Goal: Task Accomplishment & Management: Manage account settings

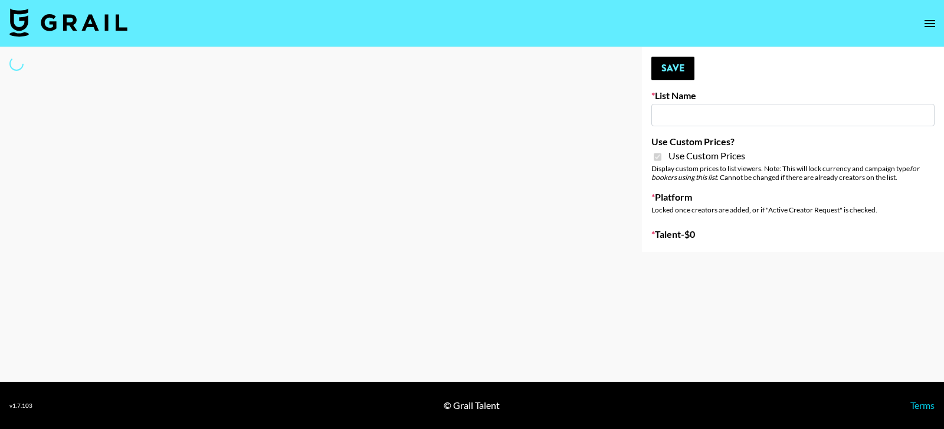
select select "Brand"
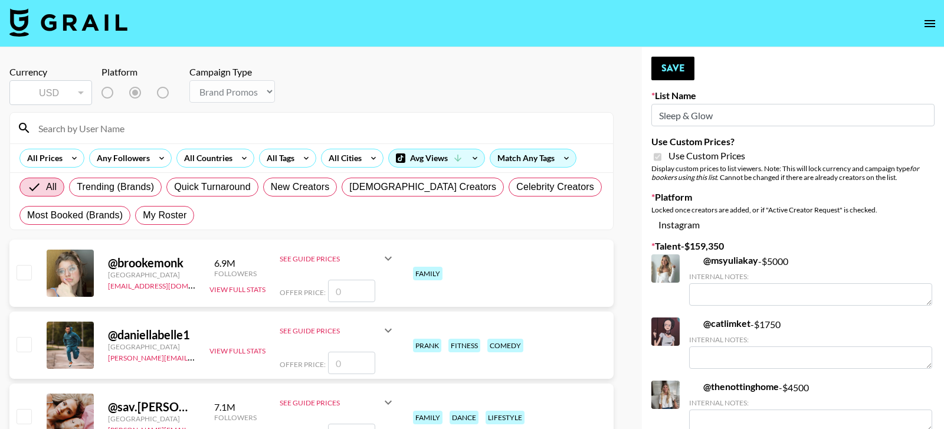
type input "Sleep & Glow"
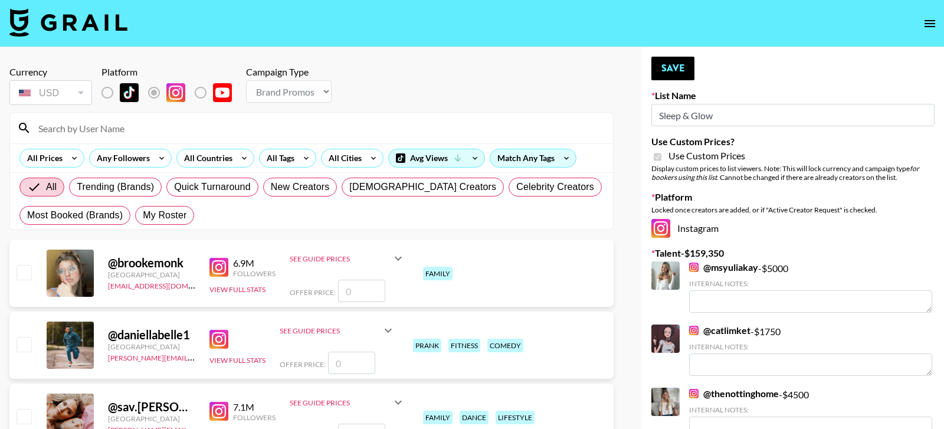
checkbox input "true"
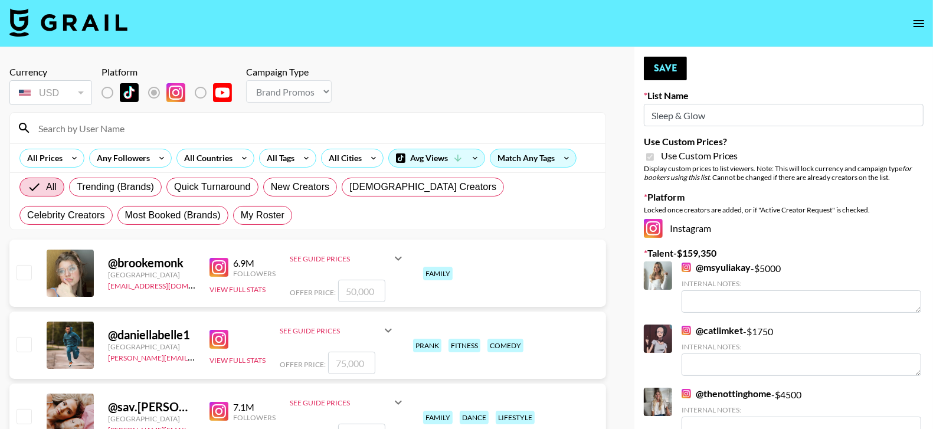
click at [280, 125] on input at bounding box center [314, 128] width 567 height 19
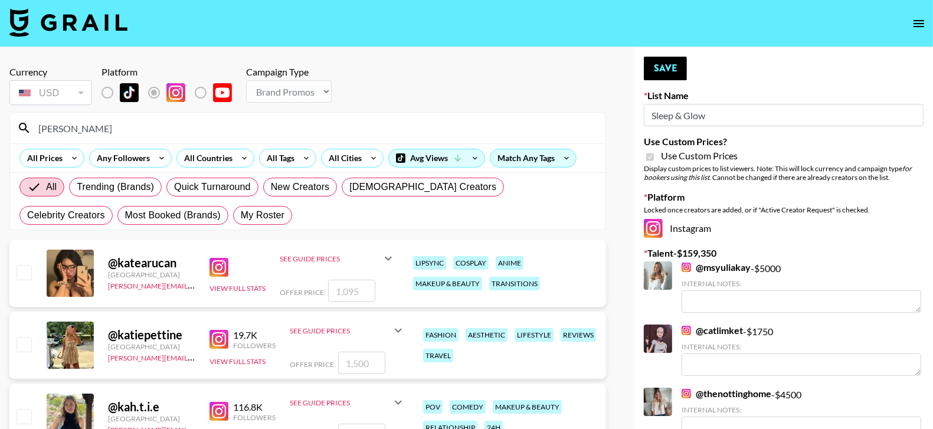
type input "[PERSON_NAME]"
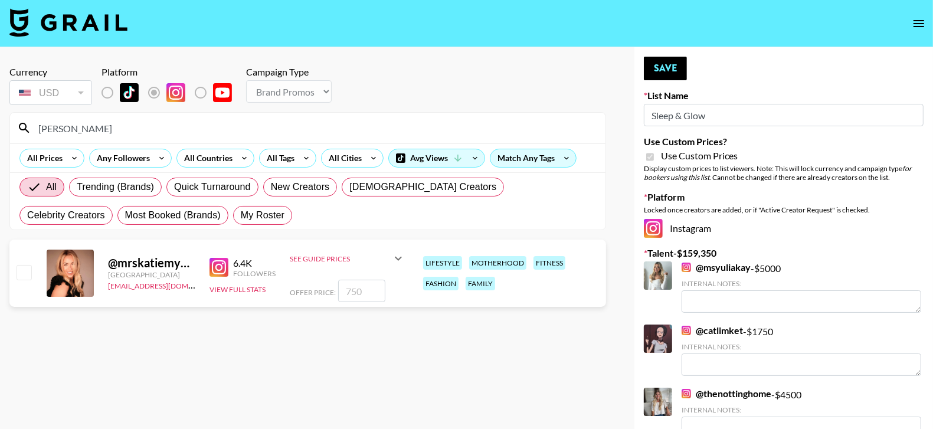
click at [27, 268] on input "checkbox" at bounding box center [24, 272] width 14 height 14
checkbox input "true"
click at [348, 290] on input "750" at bounding box center [361, 291] width 47 height 22
type input "500"
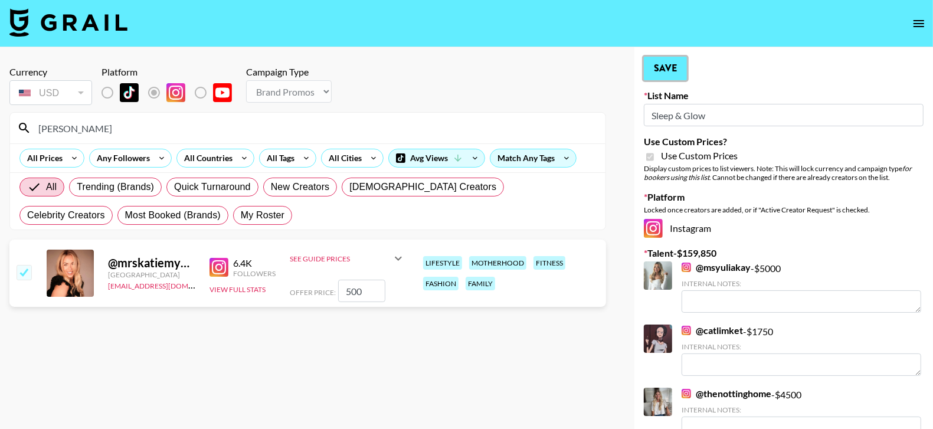
click at [676, 67] on button "Save" at bounding box center [665, 69] width 43 height 24
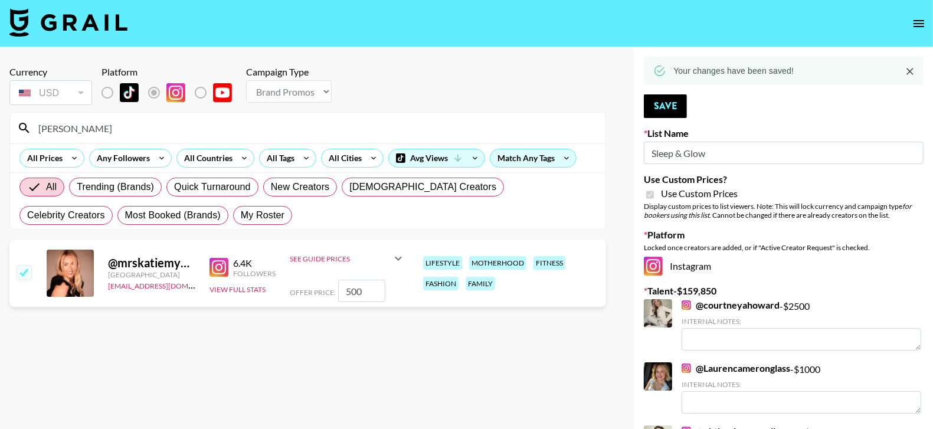
click at [315, 123] on input "[PERSON_NAME]" at bounding box center [314, 128] width 567 height 19
click at [315, 124] on input "[PERSON_NAME]" at bounding box center [314, 128] width 567 height 19
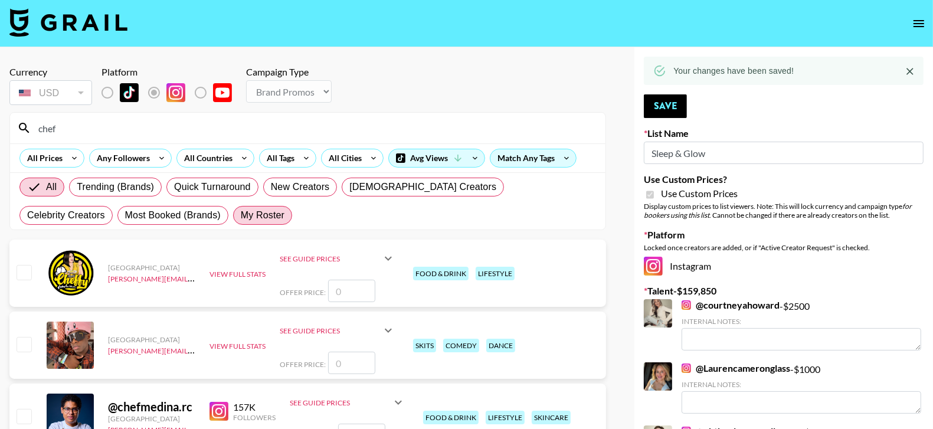
type input "chef"
click at [241, 215] on span "My Roster" at bounding box center [263, 215] width 44 height 14
click at [241, 215] on input "My Roster" at bounding box center [241, 215] width 0 height 0
radio input "true"
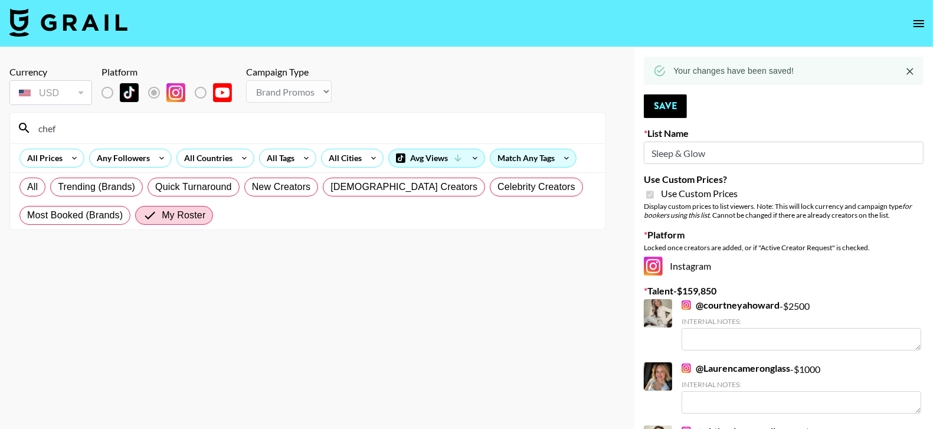
click at [228, 137] on div "chef" at bounding box center [308, 128] width 596 height 31
type input "c"
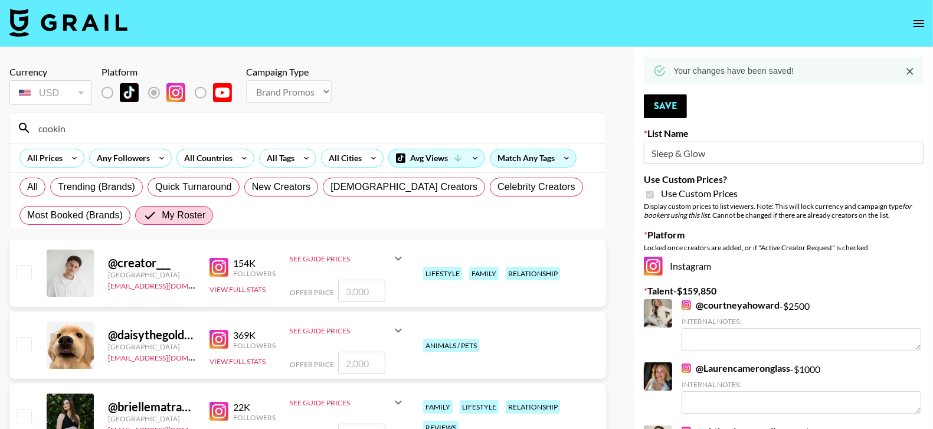
type input "cooking"
click at [197, 210] on span "My Roster" at bounding box center [184, 215] width 44 height 14
click at [162, 210] on input "My Roster" at bounding box center [152, 215] width 19 height 14
click at [189, 130] on input at bounding box center [314, 128] width 567 height 19
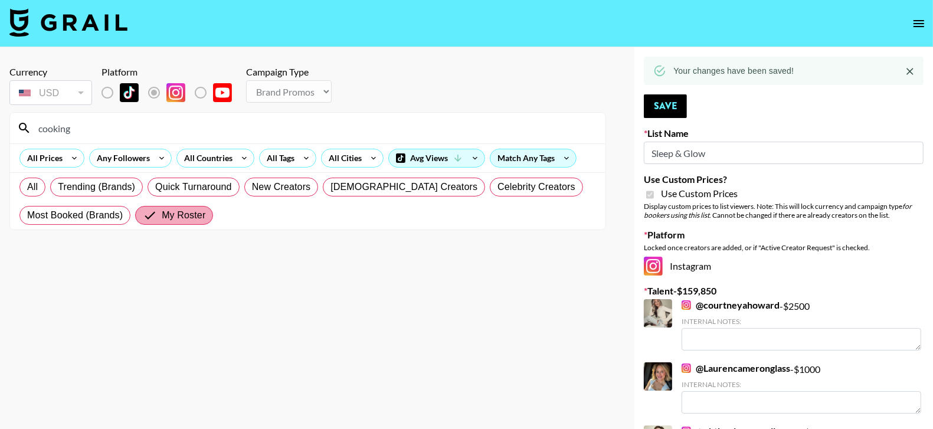
type input "cooking"
click at [193, 213] on span "My Roster" at bounding box center [184, 215] width 44 height 14
click at [162, 213] on input "My Roster" at bounding box center [152, 215] width 19 height 14
click at [165, 217] on span "My Roster" at bounding box center [184, 215] width 44 height 14
click at [162, 217] on input "My Roster" at bounding box center [152, 215] width 19 height 14
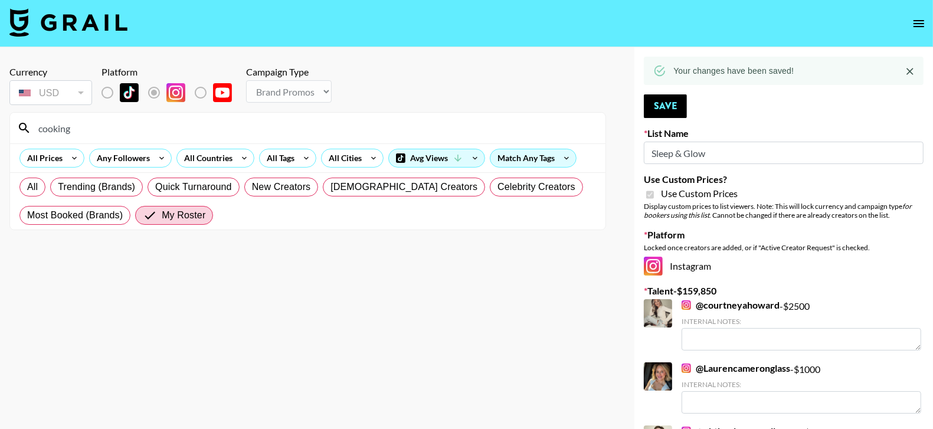
click at [126, 135] on input "cooking" at bounding box center [314, 128] width 567 height 19
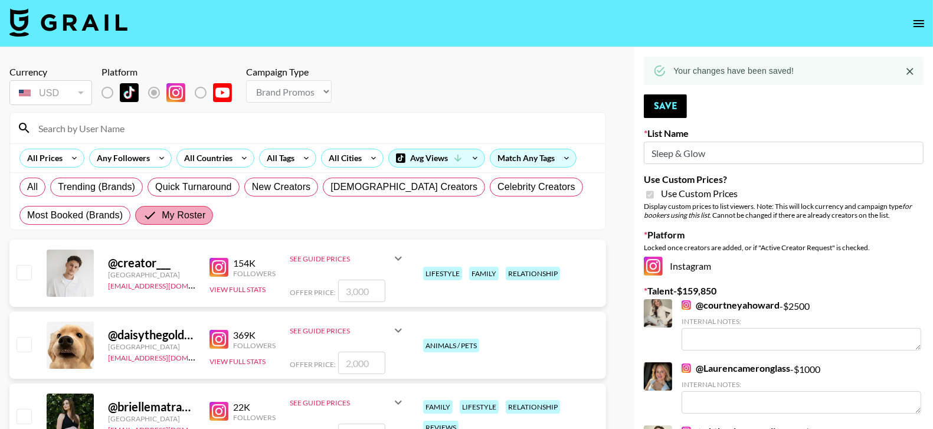
click at [175, 218] on span "My Roster" at bounding box center [184, 215] width 44 height 14
click at [162, 218] on input "My Roster" at bounding box center [152, 215] width 19 height 14
click at [31, 185] on span "All" at bounding box center [32, 187] width 11 height 14
click at [27, 187] on input "All" at bounding box center [27, 187] width 0 height 0
radio input "true"
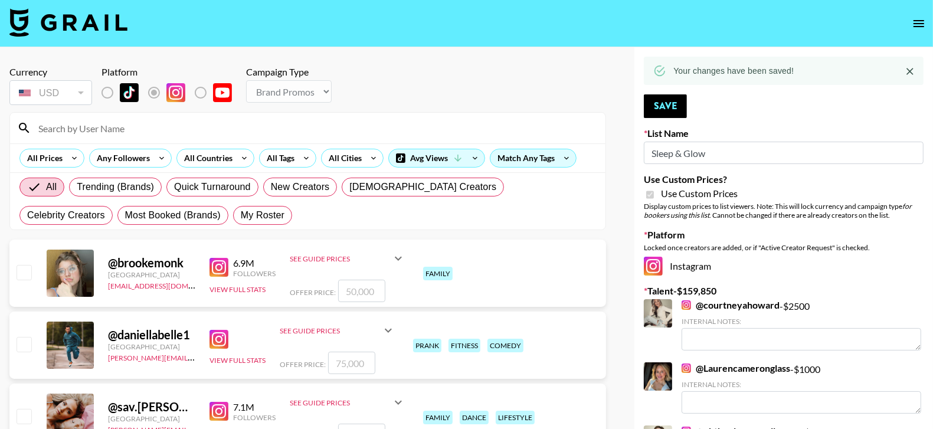
click at [91, 130] on input at bounding box center [314, 128] width 567 height 19
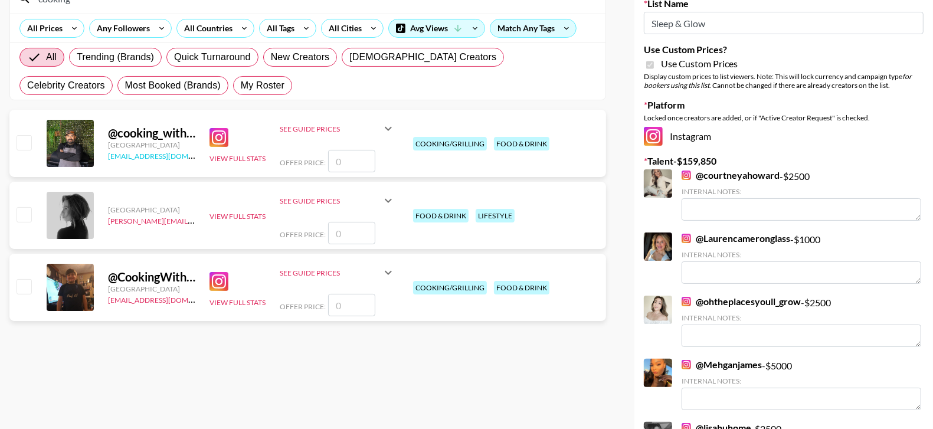
scroll to position [131, 0]
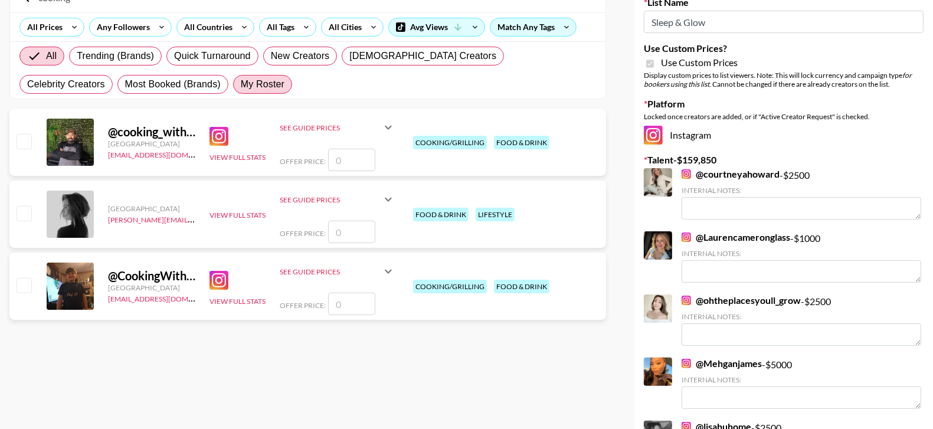
type input "cooking"
click at [241, 78] on span "My Roster" at bounding box center [263, 84] width 44 height 14
click at [241, 84] on input "My Roster" at bounding box center [241, 84] width 0 height 0
radio input "true"
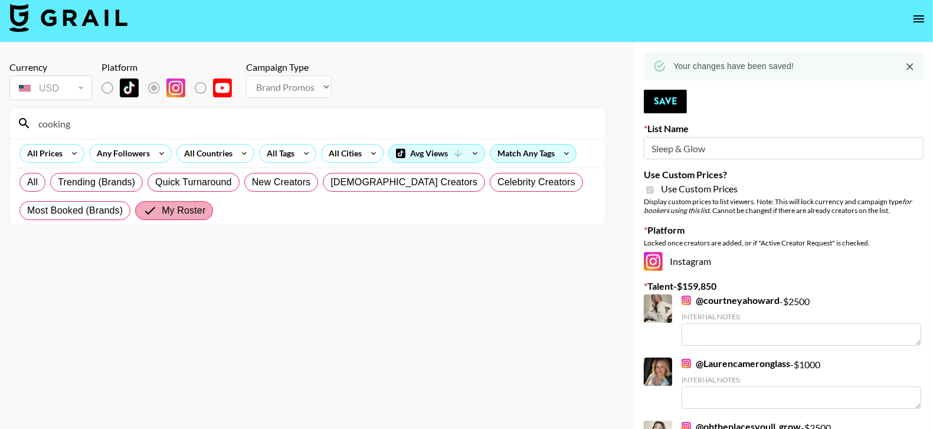
scroll to position [9, 0]
